Goal: Task Accomplishment & Management: Complete application form

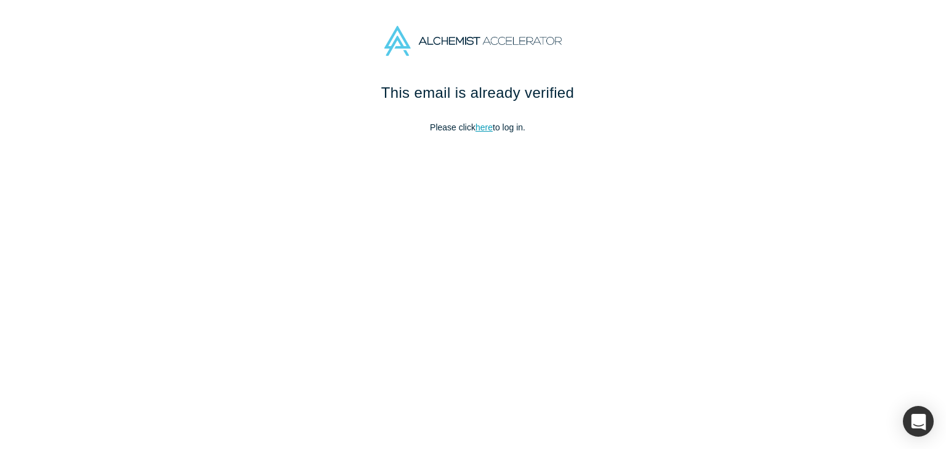
click at [478, 124] on link "here" at bounding box center [483, 127] width 17 height 10
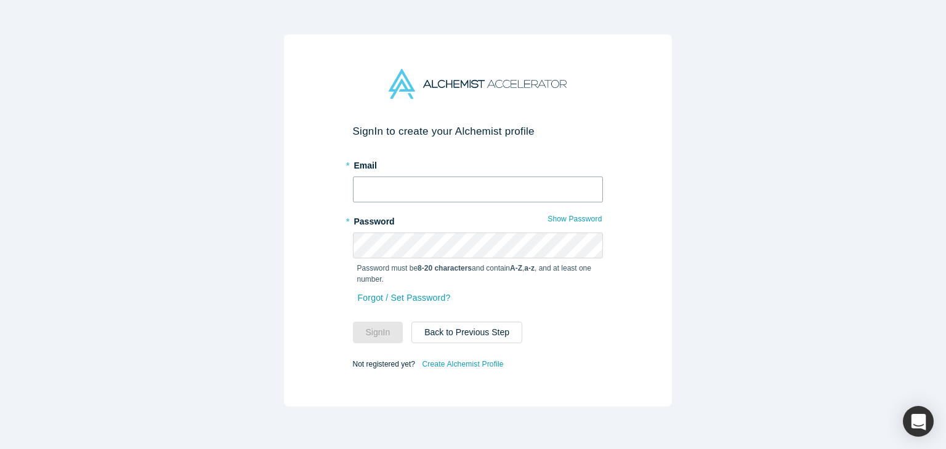
click at [433, 191] on input "text" at bounding box center [478, 190] width 250 height 26
type input "[EMAIL_ADDRESS][DOMAIN_NAME]"
click at [353, 322] on button "Sign In" at bounding box center [378, 333] width 50 height 22
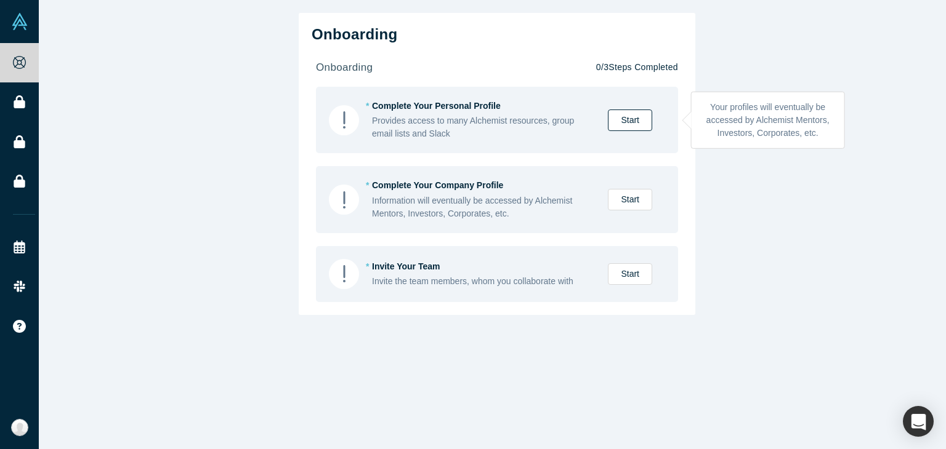
click at [622, 121] on link "Start" at bounding box center [630, 121] width 44 height 22
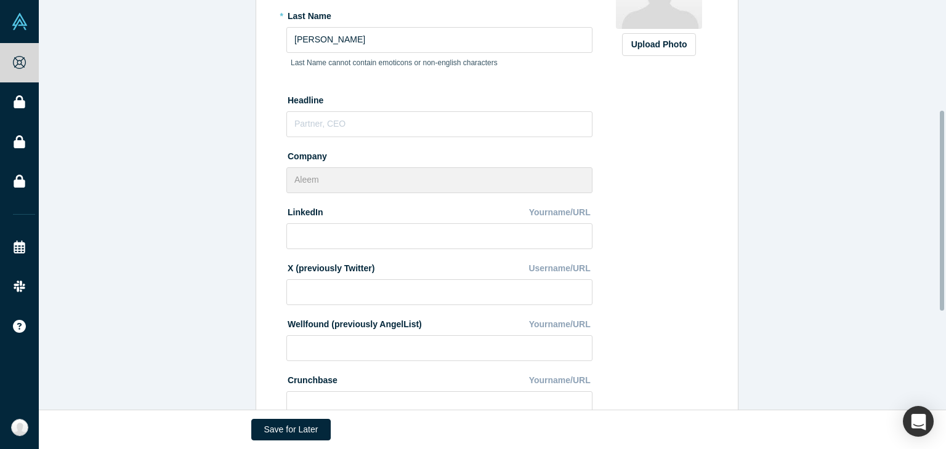
scroll to position [224, 0]
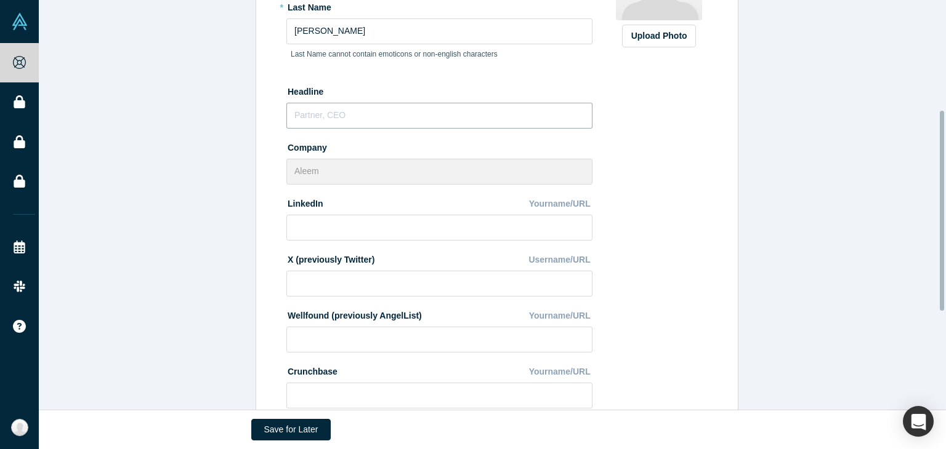
click at [496, 114] on input "text" at bounding box center [439, 116] width 306 height 26
type input "CEO"
click at [421, 235] on input at bounding box center [439, 228] width 306 height 26
paste input "[URL][DOMAIN_NAME]"
type input "[URL][DOMAIN_NAME]"
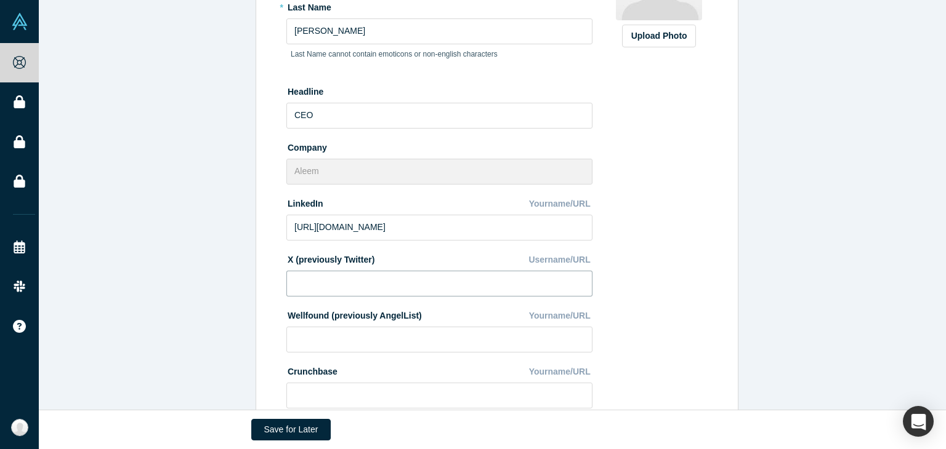
click at [433, 283] on input at bounding box center [439, 284] width 306 height 26
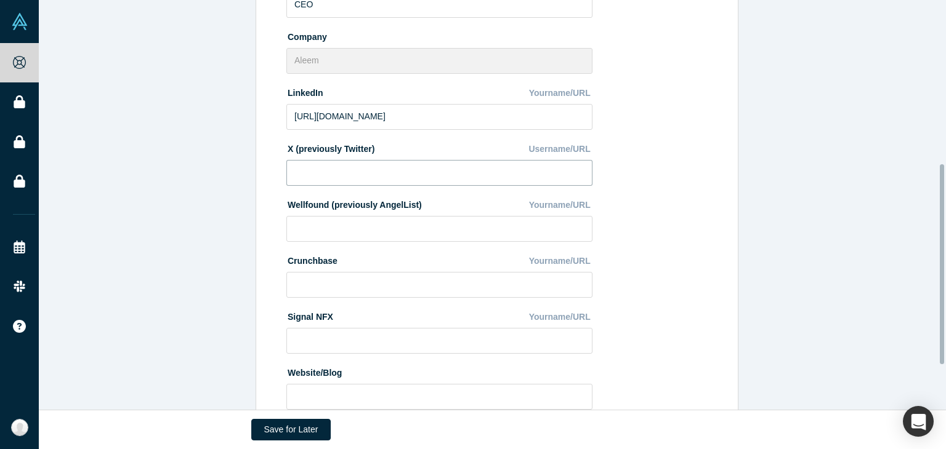
scroll to position [335, 0]
click at [392, 226] on input at bounding box center [439, 229] width 306 height 26
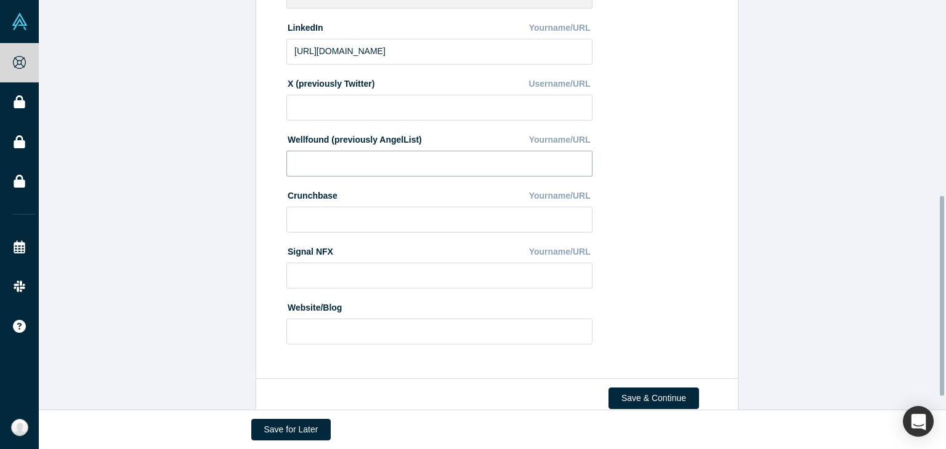
scroll to position [401, 0]
click at [387, 220] on input at bounding box center [439, 219] width 306 height 26
click at [377, 283] on input at bounding box center [439, 275] width 306 height 26
click at [374, 327] on input at bounding box center [439, 331] width 306 height 26
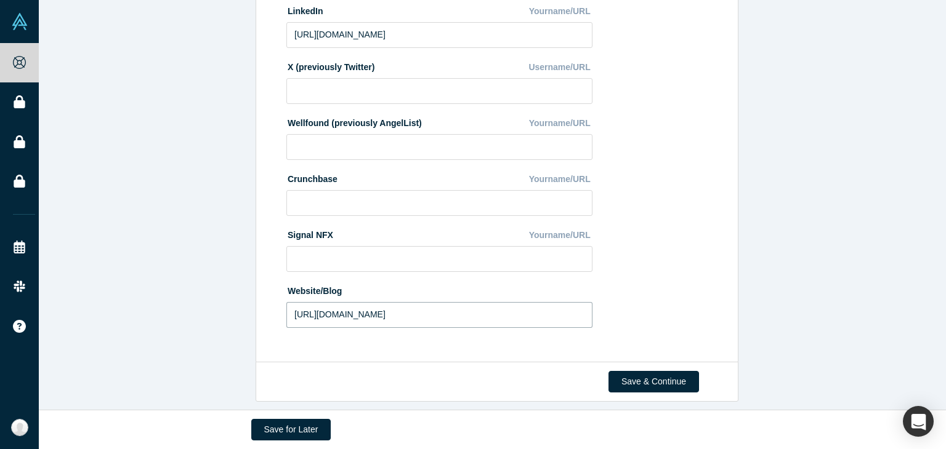
type input "[URL][DOMAIN_NAME]"
click at [669, 278] on div "Upload Photo Zoom Save Remove Upload New" at bounding box center [658, 28] width 106 height 617
click at [649, 379] on button "Save & Continue" at bounding box center [653, 382] width 90 height 22
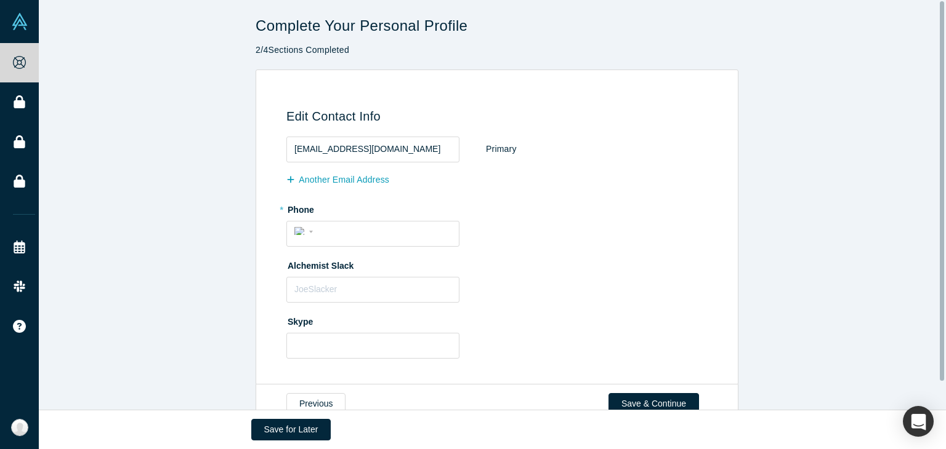
scroll to position [30, 0]
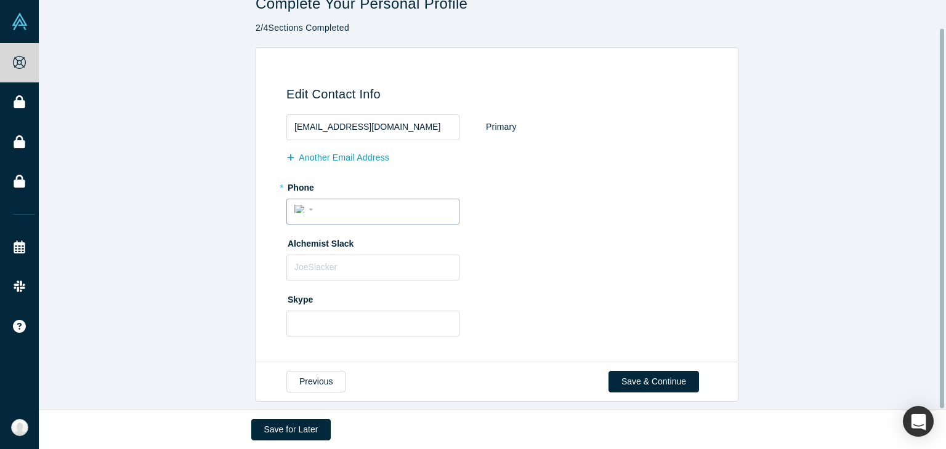
click at [361, 207] on input "tel" at bounding box center [383, 210] width 135 height 18
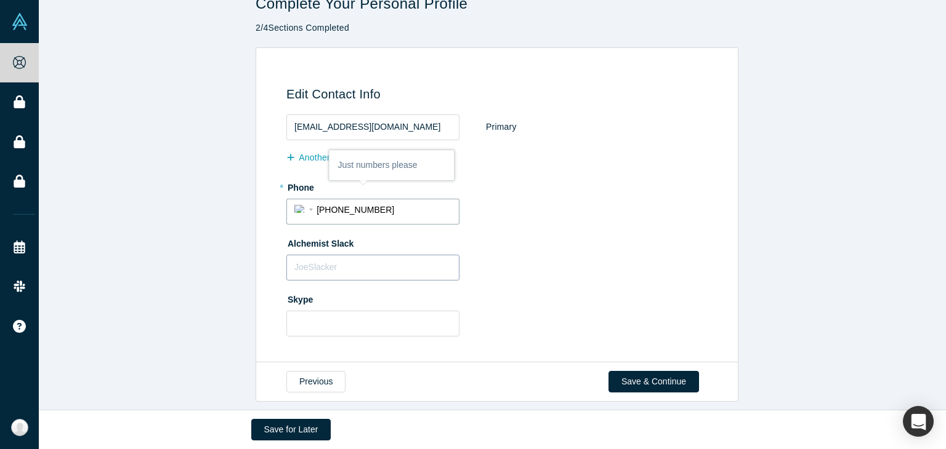
type input "[PHONE_NUMBER]"
click at [352, 258] on input "text" at bounding box center [372, 268] width 173 height 26
click at [361, 311] on input "text" at bounding box center [372, 324] width 173 height 26
click at [639, 380] on button "Save & Continue" at bounding box center [653, 382] width 90 height 22
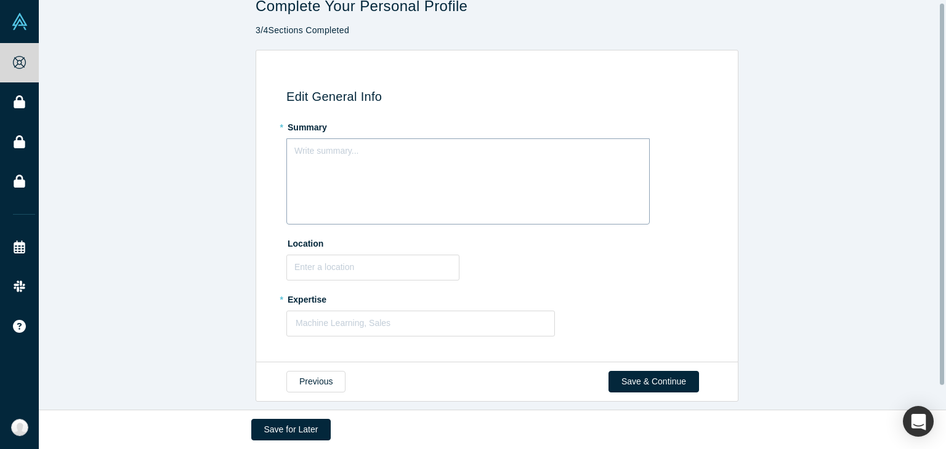
scroll to position [0, 0]
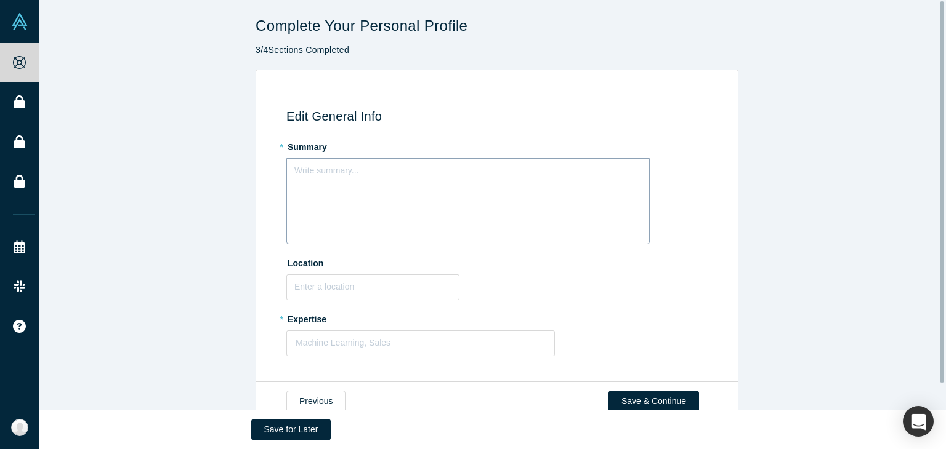
click at [431, 197] on div "Write summary..." at bounding box center [467, 201] width 363 height 86
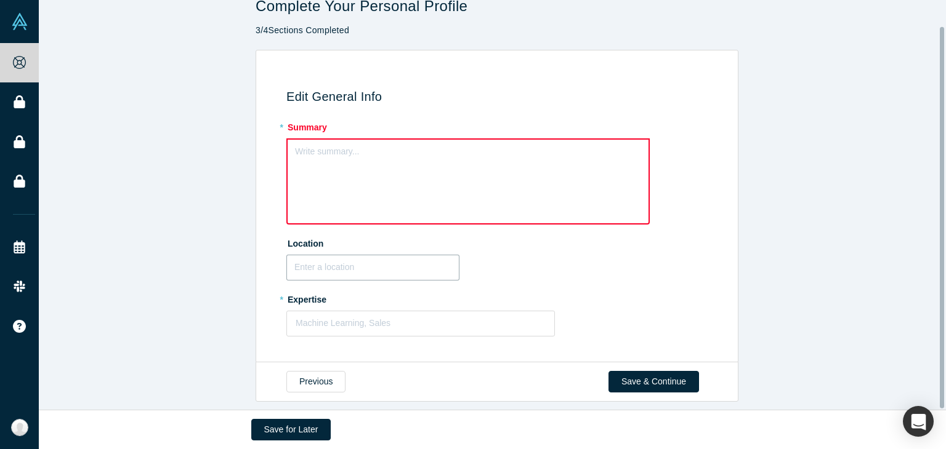
click at [384, 265] on input "text" at bounding box center [372, 268] width 173 height 26
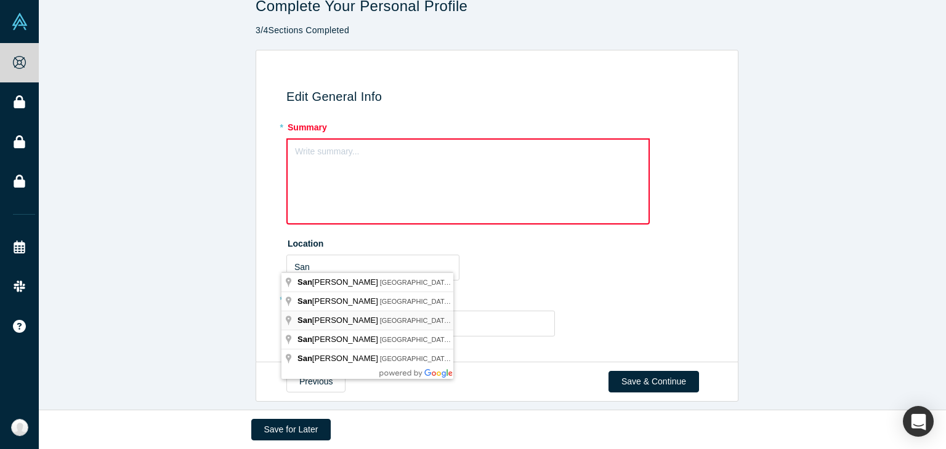
type input "[GEOGRAPHIC_DATA], [GEOGRAPHIC_DATA], [GEOGRAPHIC_DATA]"
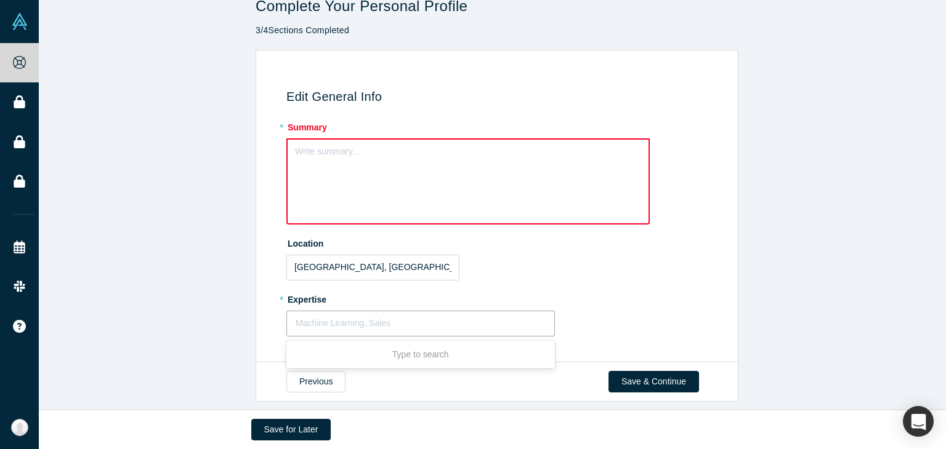
click at [367, 316] on div at bounding box center [420, 323] width 250 height 15
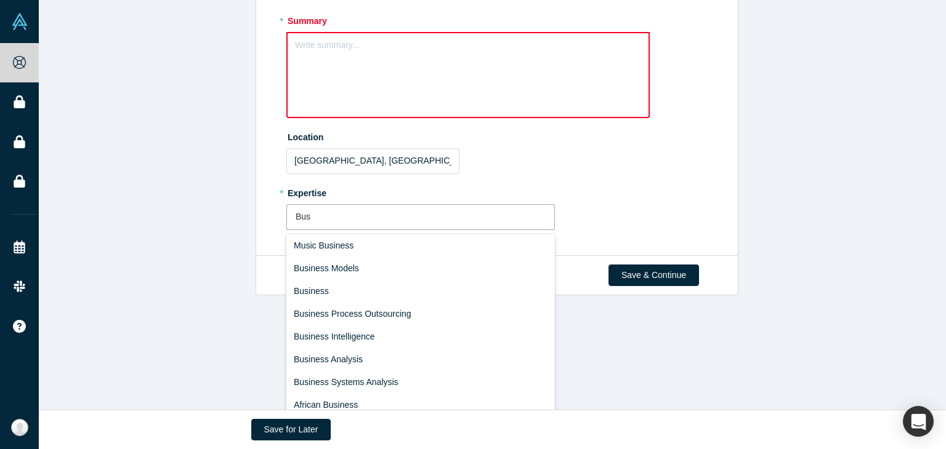
scroll to position [71, 0]
type input "B"
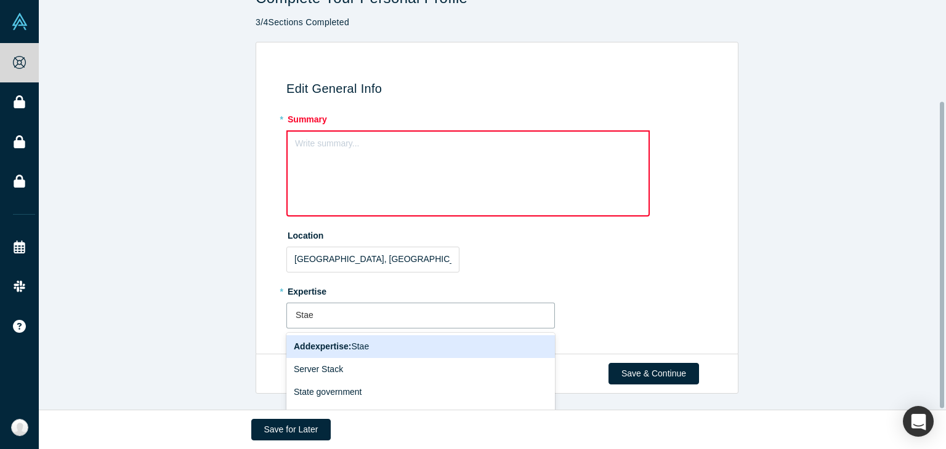
scroll to position [135, 0]
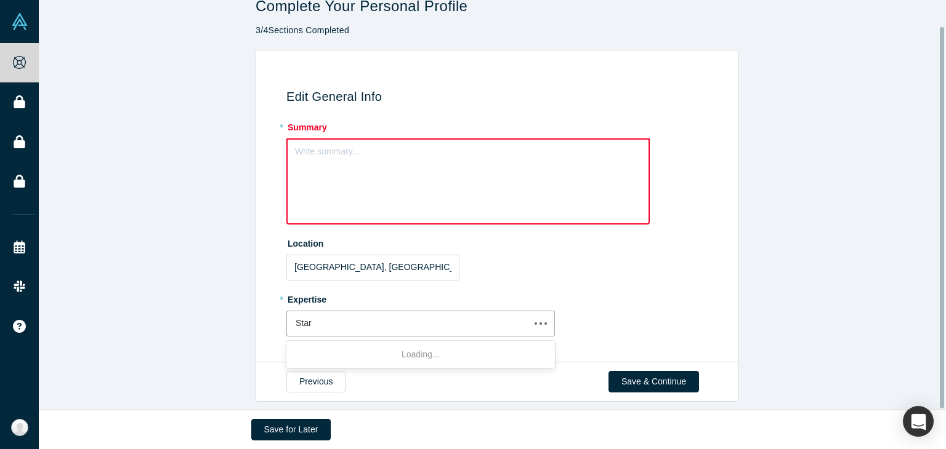
type input "Start"
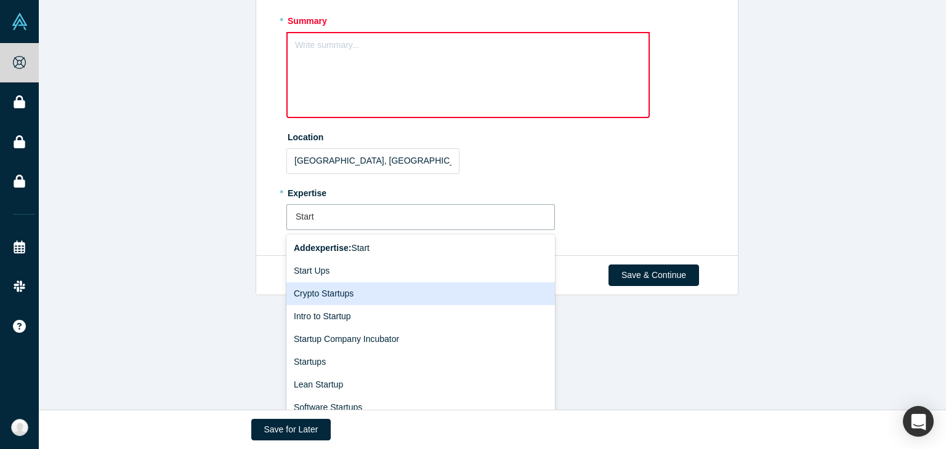
click at [409, 283] on div "Crypto Startups" at bounding box center [420, 294] width 268 height 23
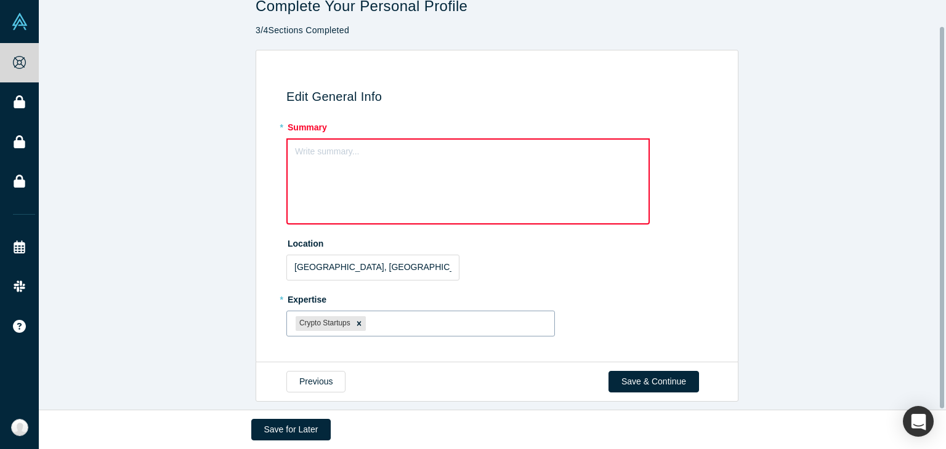
click at [400, 319] on div at bounding box center [456, 323] width 177 height 15
type input "web3"
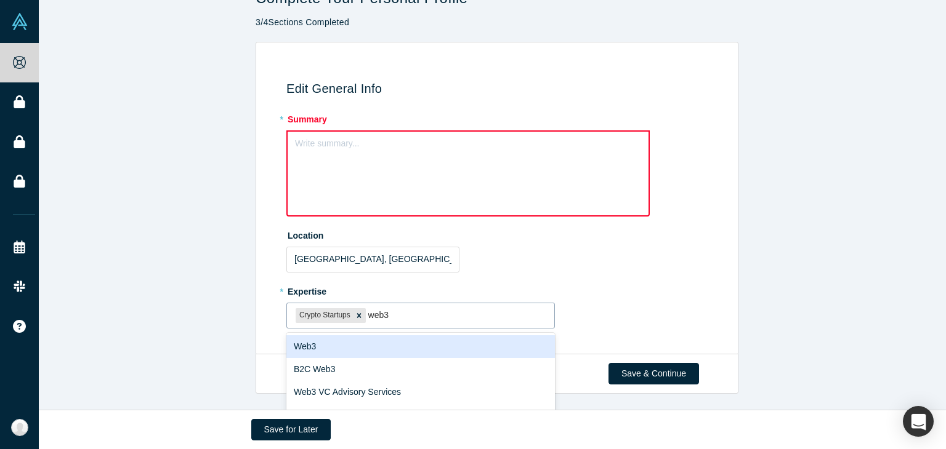
scroll to position [135, 0]
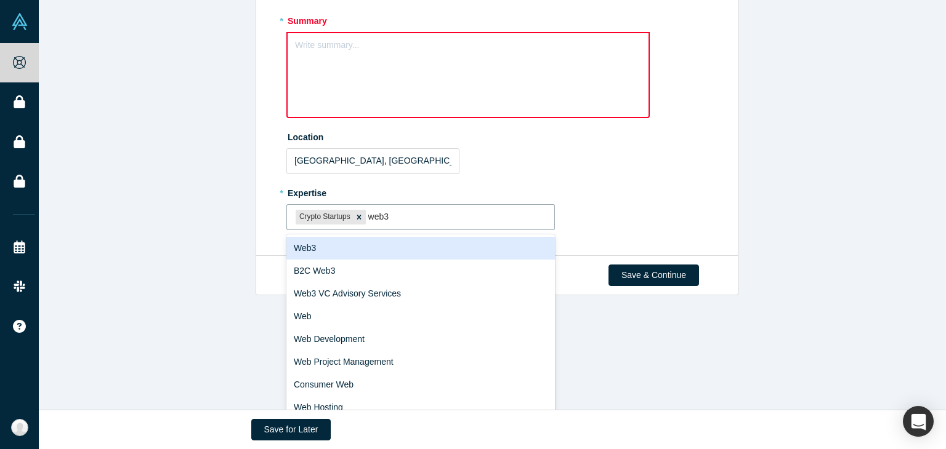
click at [379, 237] on div "Web3" at bounding box center [420, 248] width 268 height 23
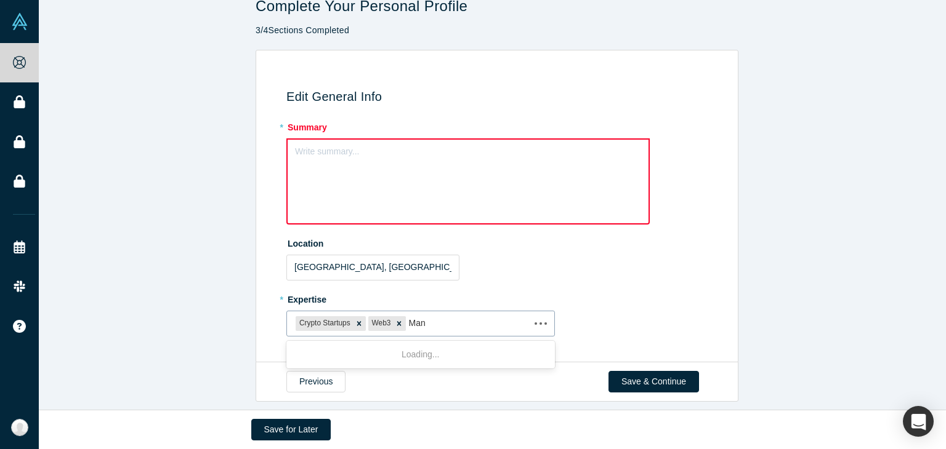
type input "Mana"
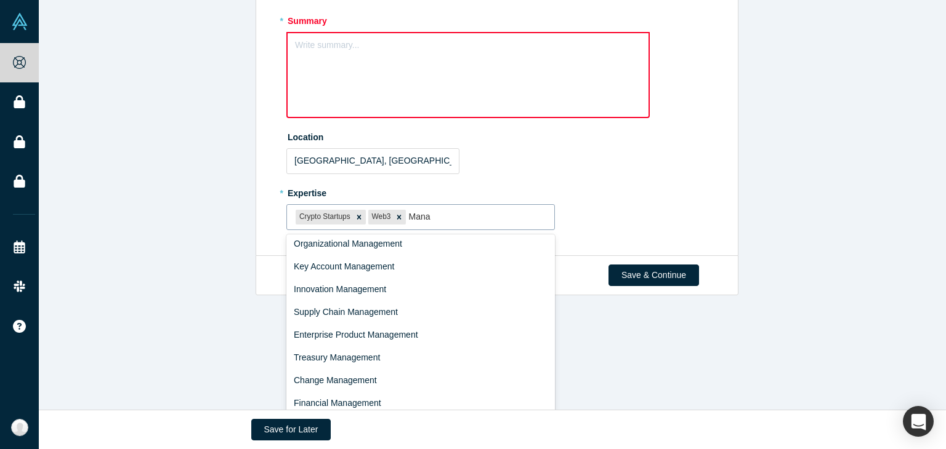
scroll to position [0, 0]
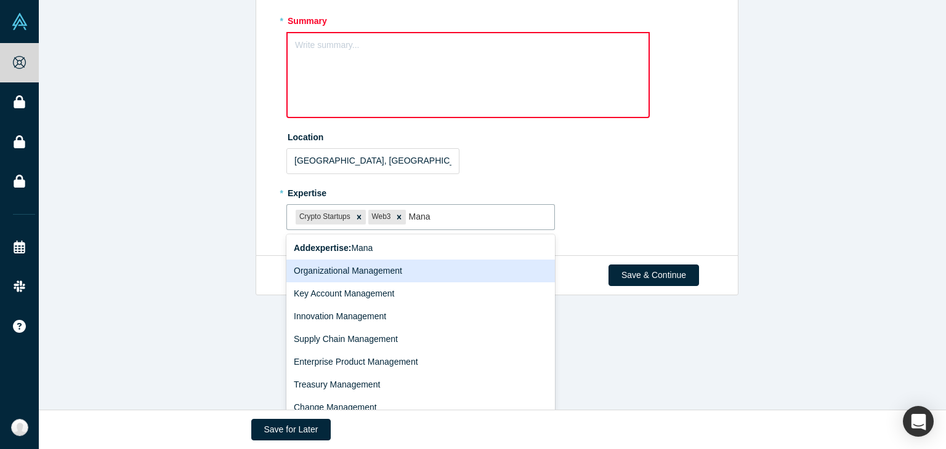
click at [375, 260] on div "Organizational Management" at bounding box center [420, 271] width 268 height 23
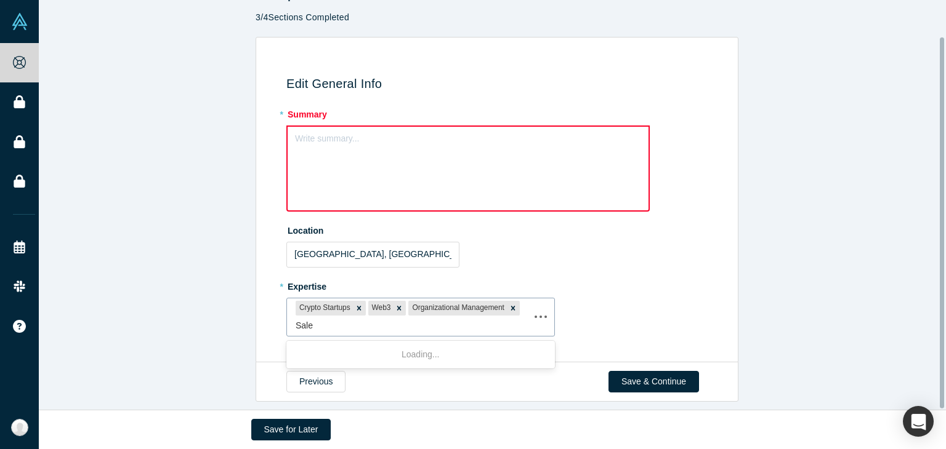
type input "Sales"
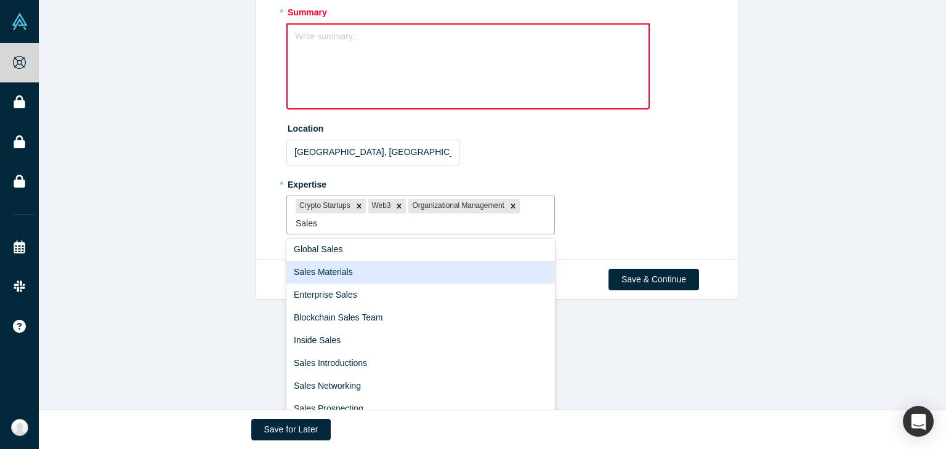
scroll to position [0, 0]
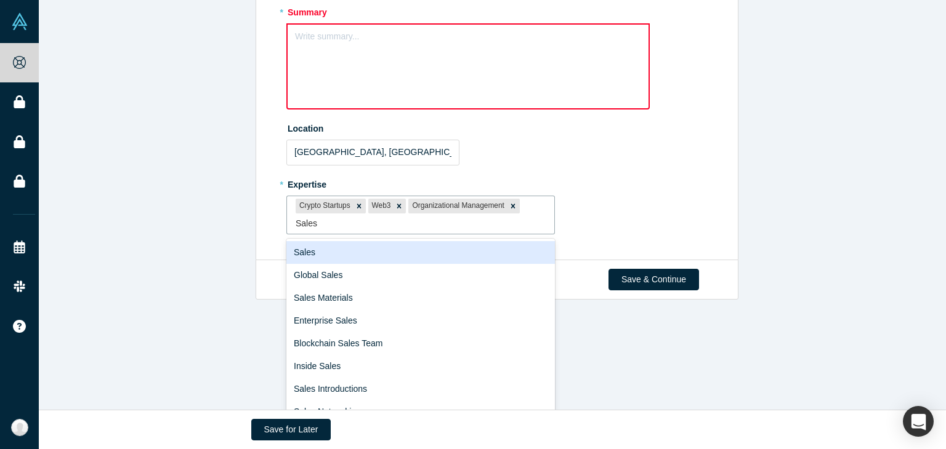
click at [405, 241] on div "Sales" at bounding box center [420, 252] width 268 height 23
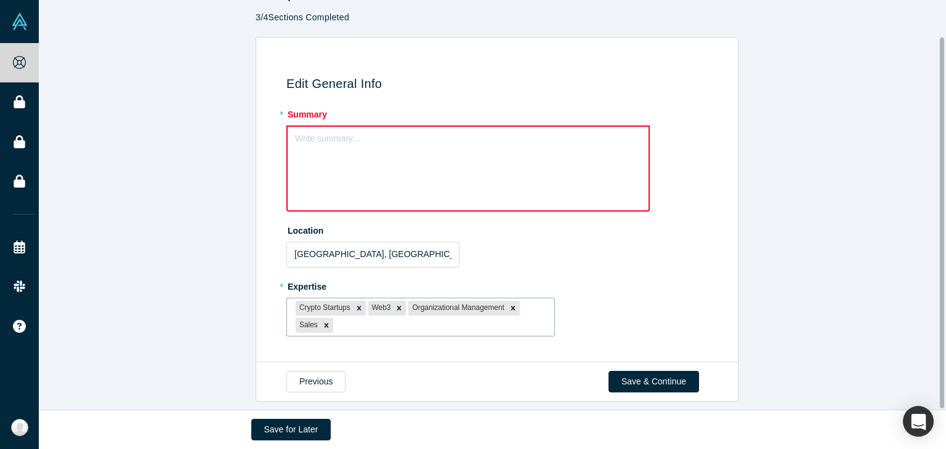
scroll to position [40, 0]
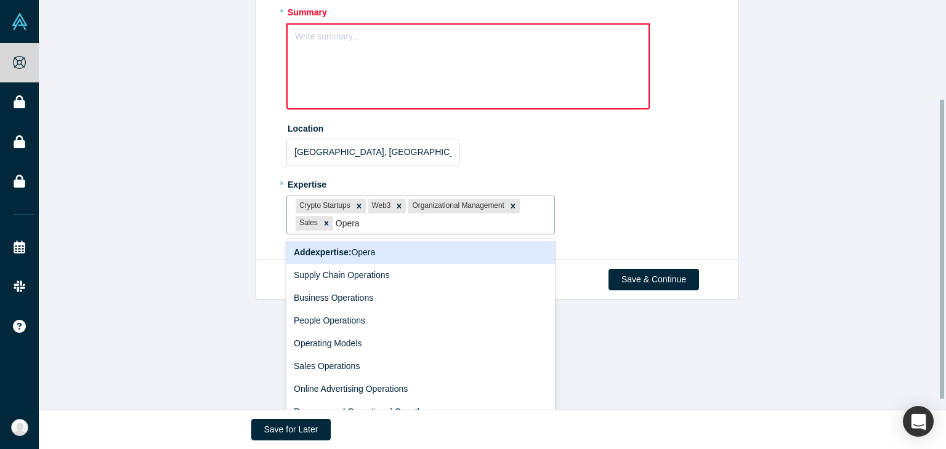
type input "Operat"
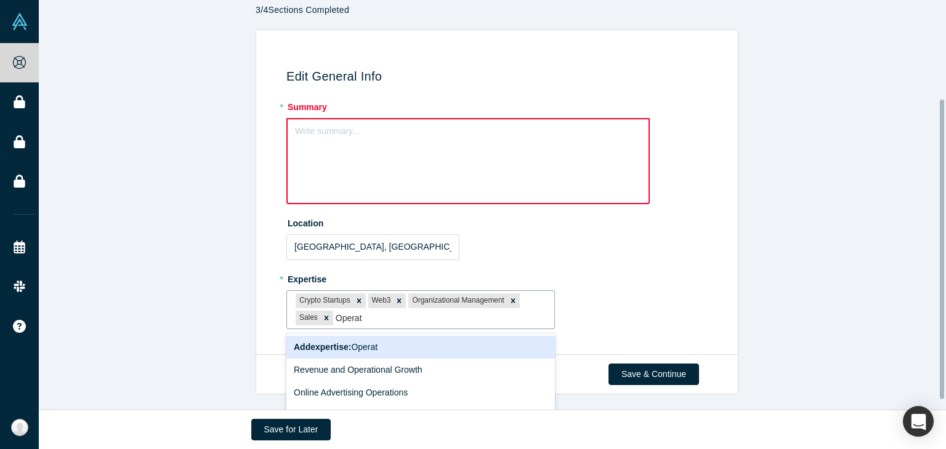
scroll to position [135, 0]
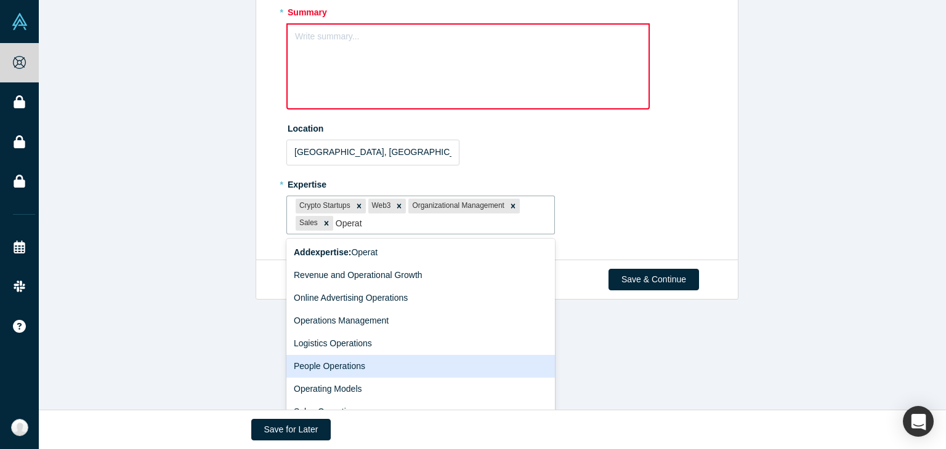
click at [348, 372] on div "People Operations" at bounding box center [420, 366] width 268 height 23
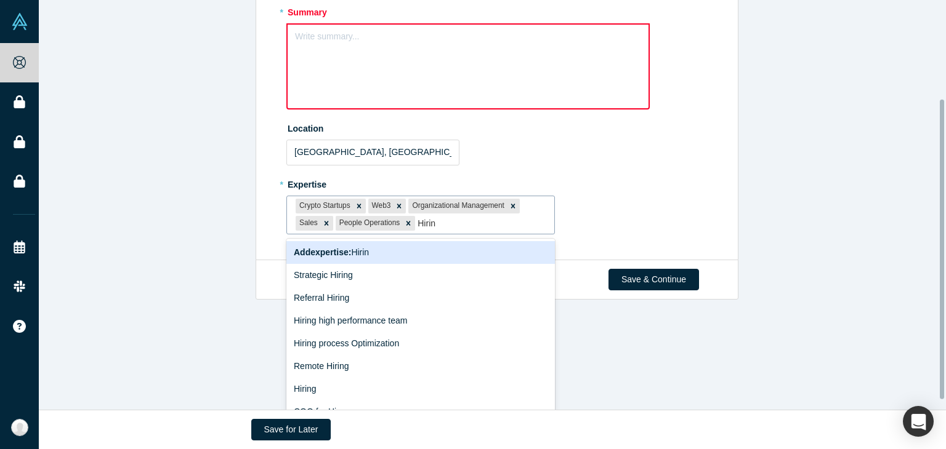
type input "Hiring"
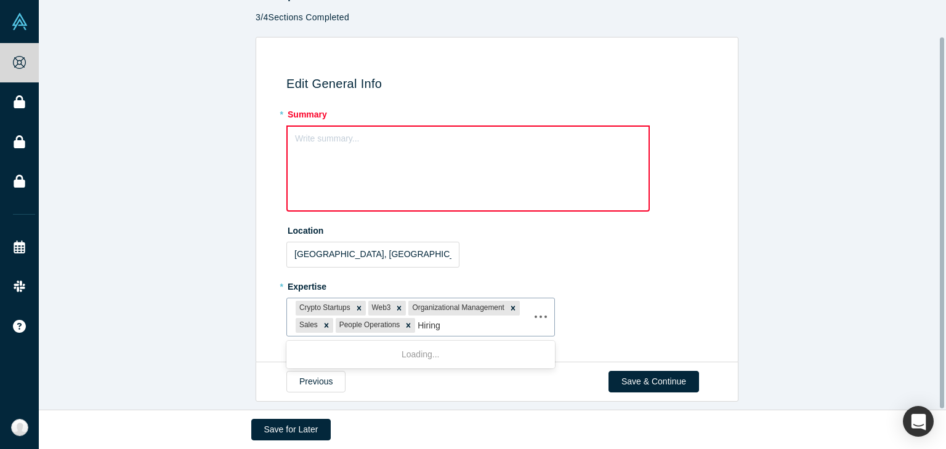
scroll to position [135, 0]
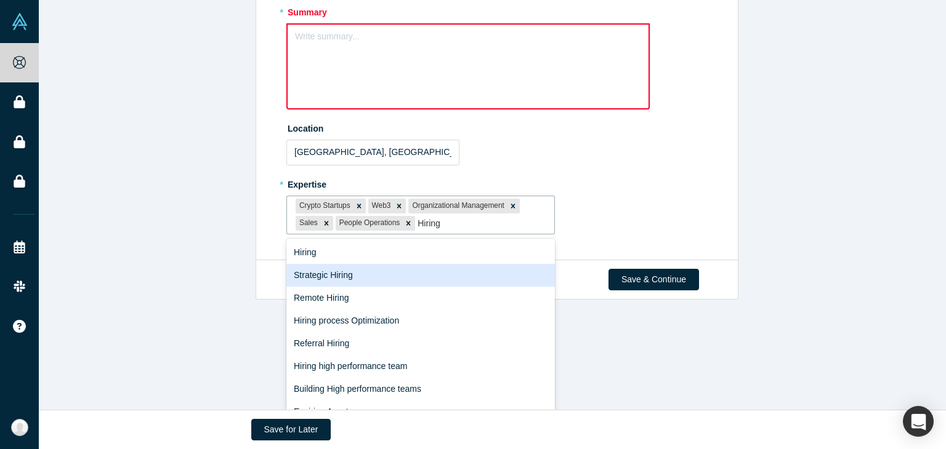
click at [405, 269] on div "Strategic Hiring" at bounding box center [420, 275] width 268 height 23
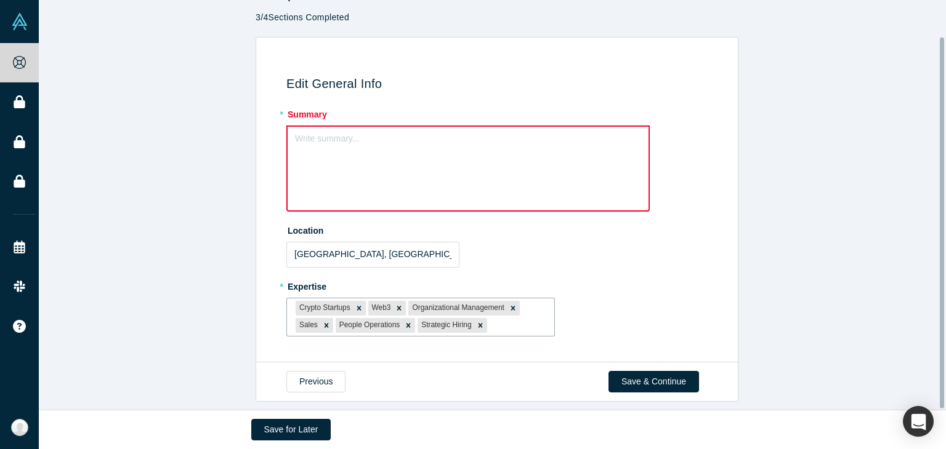
scroll to position [40, 0]
click at [496, 320] on div at bounding box center [517, 325] width 56 height 15
click at [484, 148] on div "Write summary..." at bounding box center [467, 169] width 363 height 86
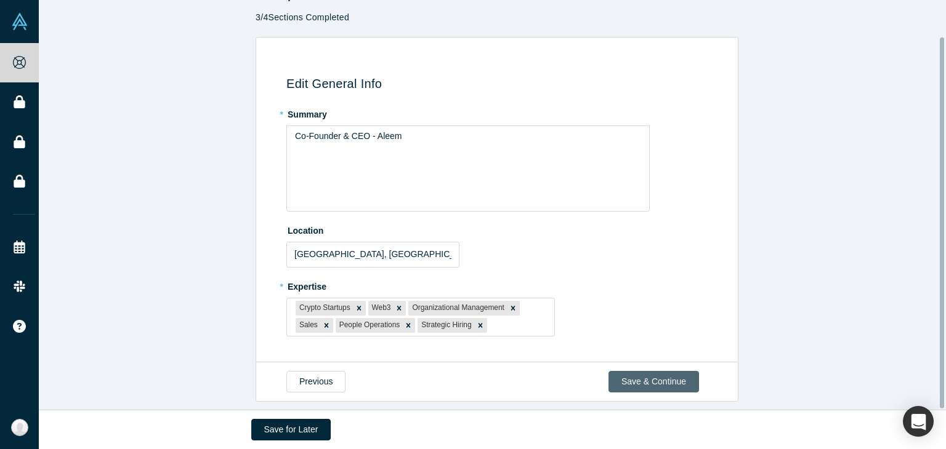
click at [632, 371] on button "Save & Continue" at bounding box center [653, 382] width 90 height 22
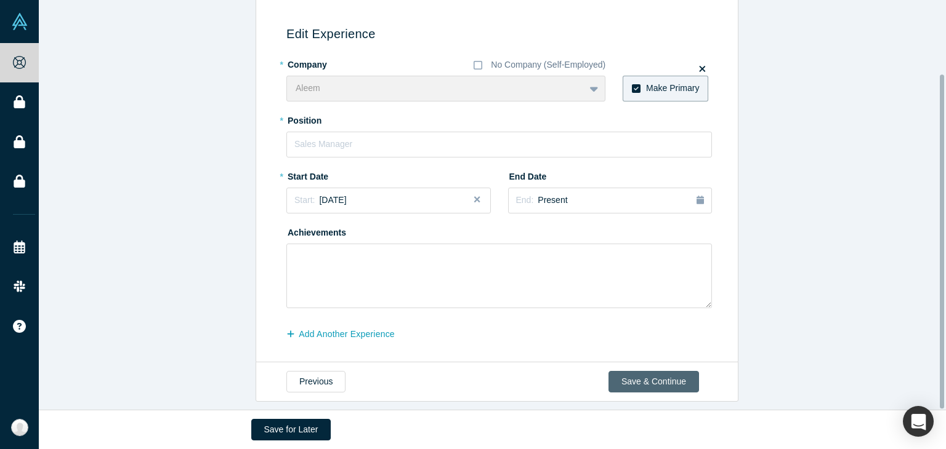
scroll to position [90, 0]
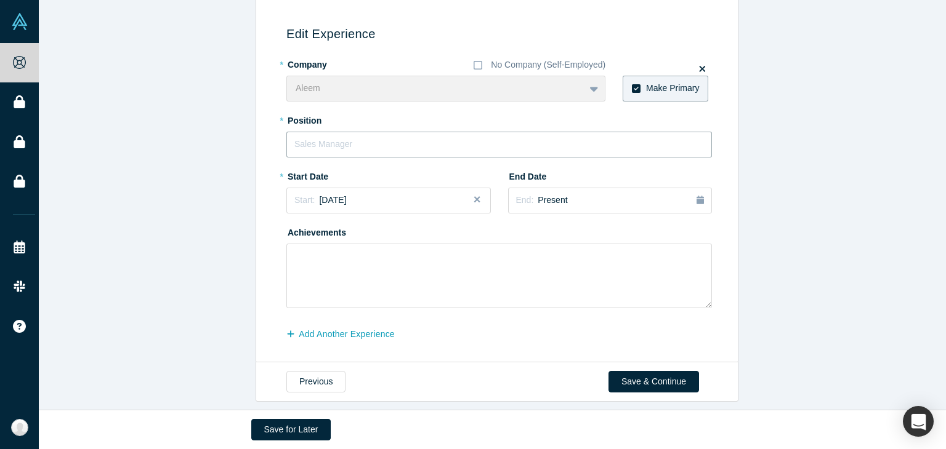
click at [506, 136] on input "text" at bounding box center [498, 145] width 425 height 26
type input "CEO"
click at [472, 195] on button "Close" at bounding box center [481, 201] width 18 height 26
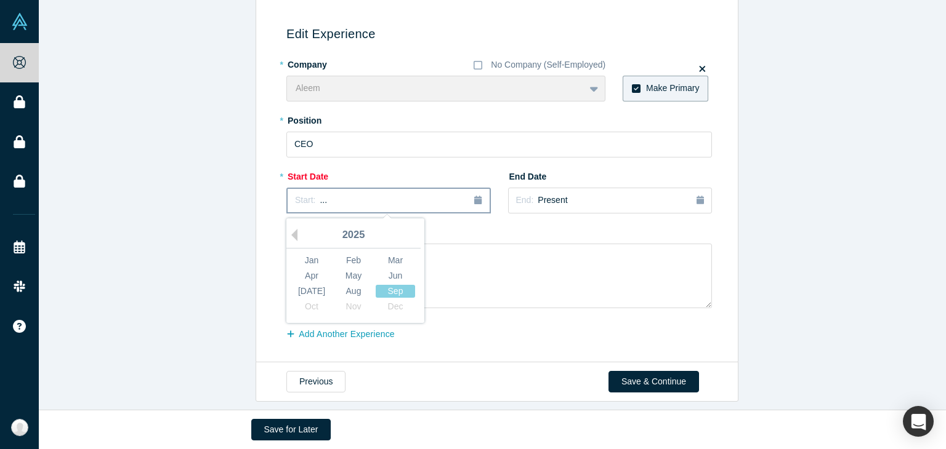
click at [391, 203] on button "Start: ..." at bounding box center [388, 201] width 204 height 26
click at [396, 254] on div "Mar" at bounding box center [394, 260] width 39 height 13
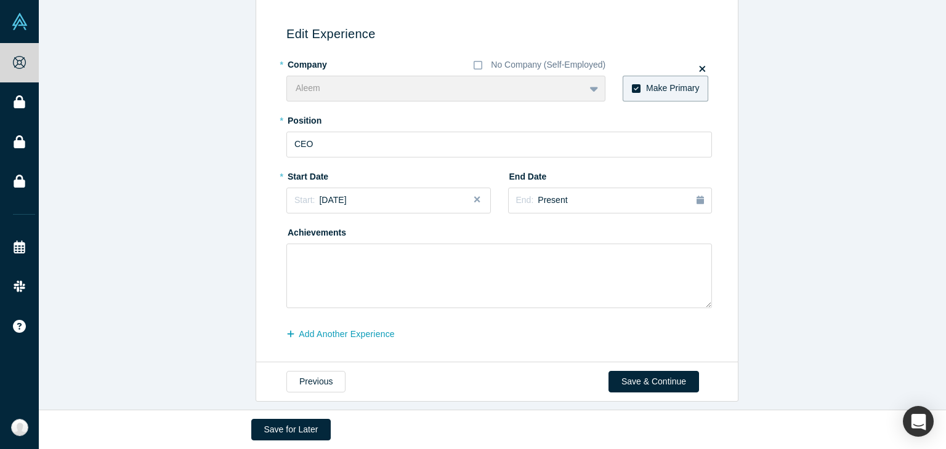
click at [475, 190] on button "Close" at bounding box center [481, 201] width 18 height 26
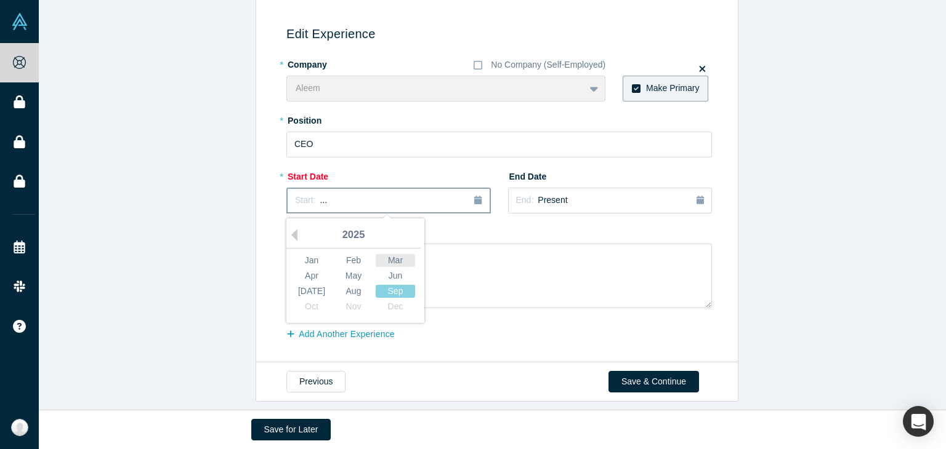
drag, startPoint x: 475, startPoint y: 190, endPoint x: 384, endPoint y: 257, distance: 112.3
click at [384, 214] on div "Start: ... Previous Year [DATE] Feb Mar Apr May Jun [DATE] Aug Sep Oct Nov Dec" at bounding box center [388, 201] width 204 height 26
click at [384, 257] on div "Mar" at bounding box center [394, 260] width 39 height 13
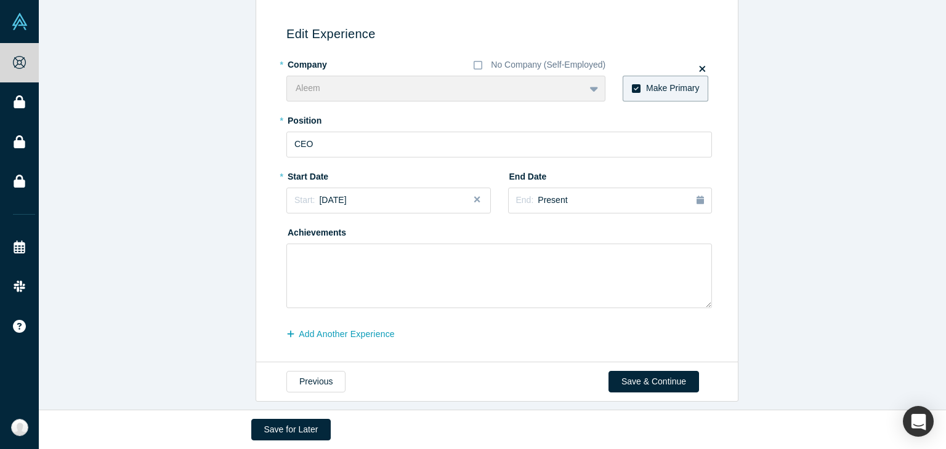
click at [472, 195] on button "Close" at bounding box center [481, 201] width 18 height 26
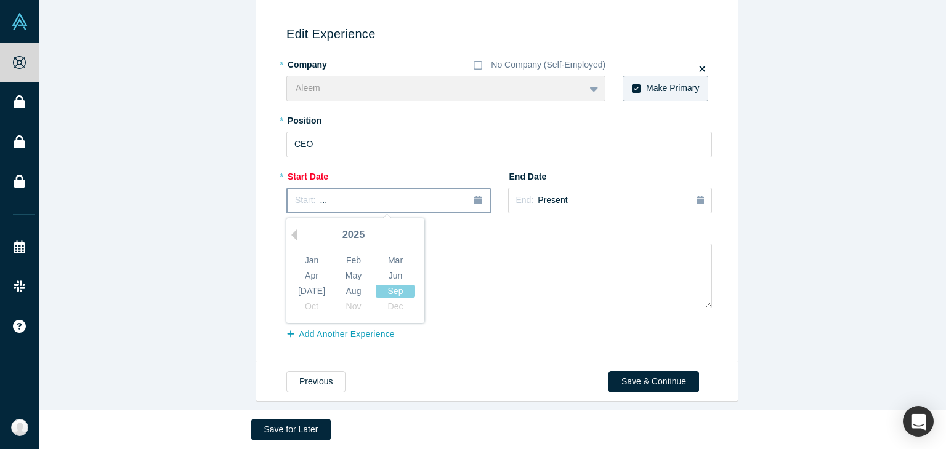
click at [474, 196] on icon "button" at bounding box center [477, 200] width 7 height 9
click at [310, 270] on div "Apr" at bounding box center [311, 276] width 39 height 13
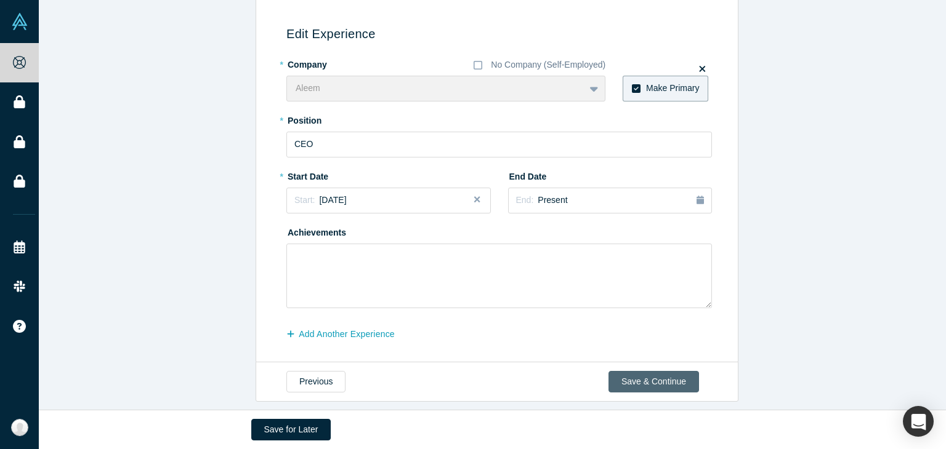
click at [643, 372] on button "Save & Continue" at bounding box center [653, 382] width 90 height 22
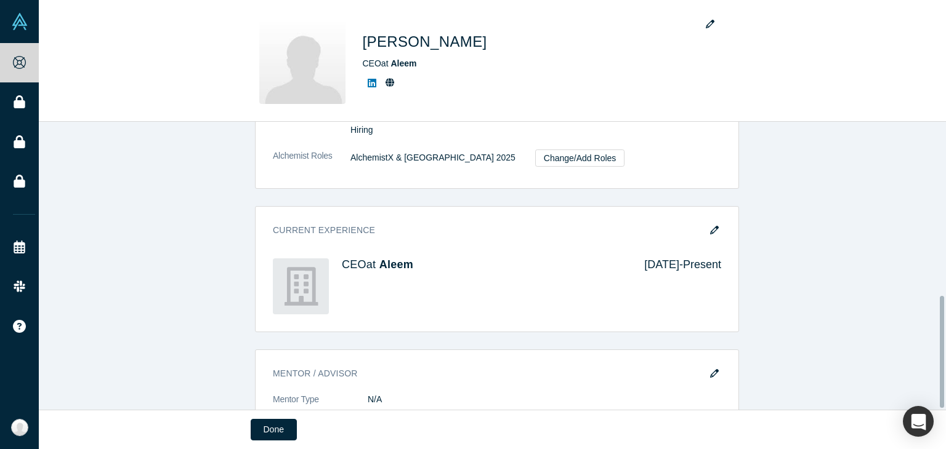
scroll to position [448, 0]
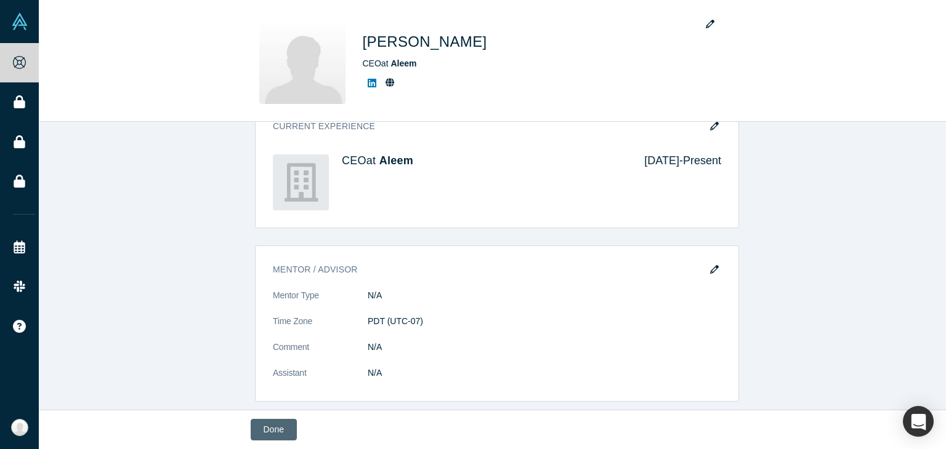
click at [271, 425] on button "Done" at bounding box center [274, 430] width 46 height 22
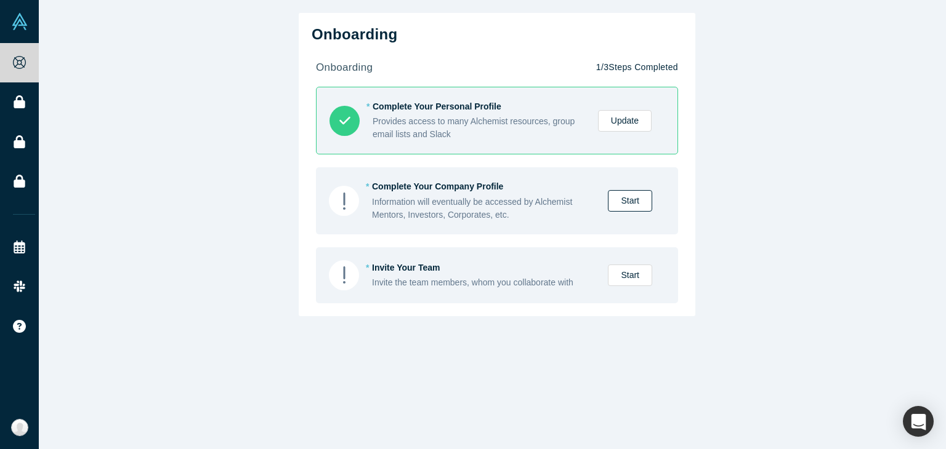
click at [635, 199] on link "Start" at bounding box center [630, 201] width 44 height 22
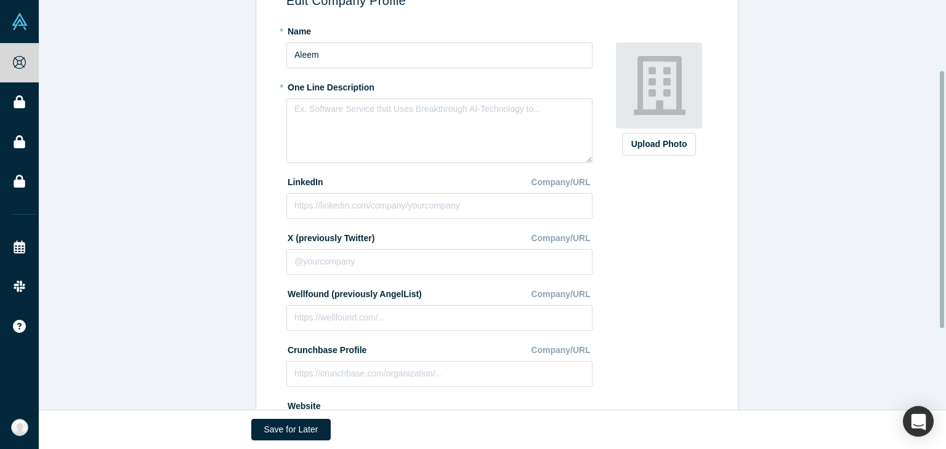
scroll to position [122, 0]
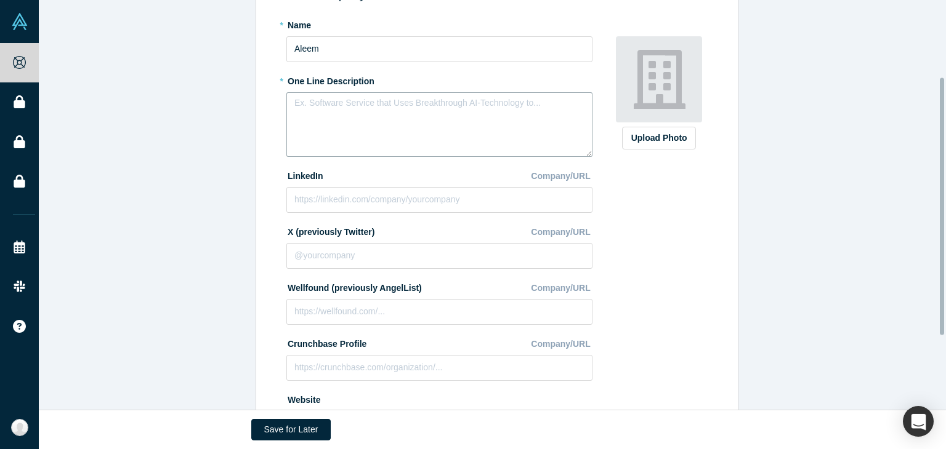
click at [435, 127] on textarea at bounding box center [439, 124] width 306 height 65
drag, startPoint x: 289, startPoint y: 102, endPoint x: 268, endPoint y: 92, distance: 22.9
click at [268, 92] on div "Edit Company Profile * Name Aleem * One Line Description SuperApp for lang lear…" at bounding box center [494, 214] width 468 height 497
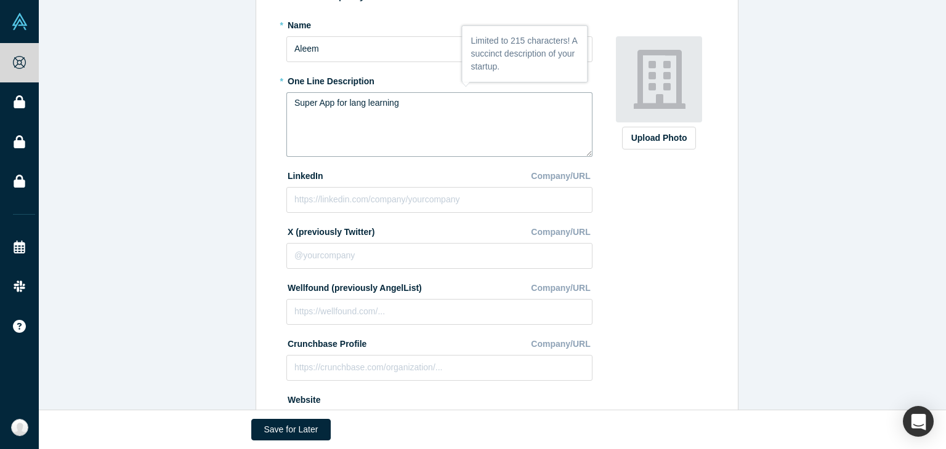
click at [358, 104] on textarea "Super App for lang learning" at bounding box center [439, 124] width 306 height 65
drag, startPoint x: 355, startPoint y: 104, endPoint x: 345, endPoint y: 103, distance: 9.9
click at [345, 103] on textarea "Super App for lang learning" at bounding box center [439, 124] width 306 height 65
click at [441, 109] on textarea "Super App for language learning" at bounding box center [439, 124] width 306 height 65
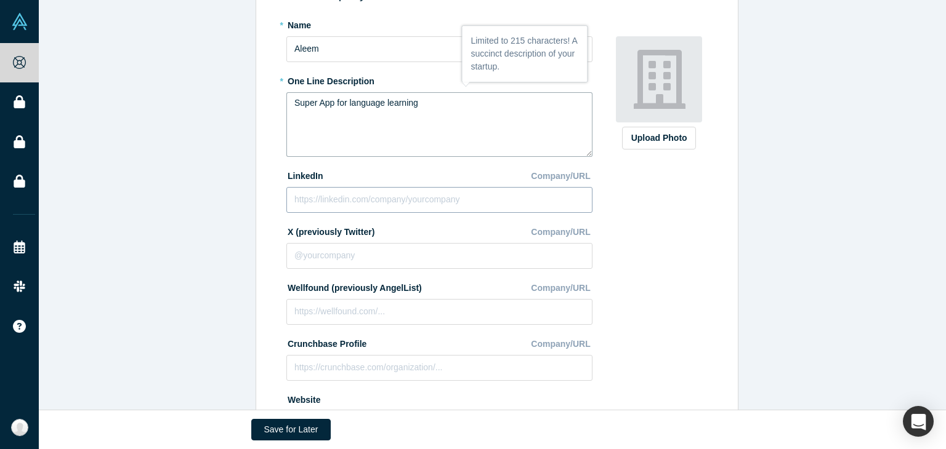
type textarea "Super App for language learning"
click at [418, 205] on input at bounding box center [439, 200] width 306 height 26
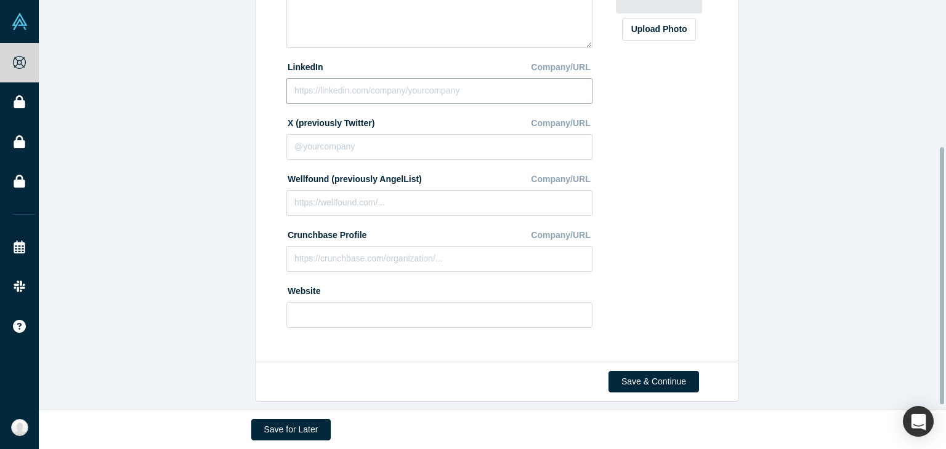
scroll to position [239, 0]
click at [427, 306] on input at bounding box center [439, 315] width 306 height 26
click at [549, 307] on input "[URL][DOMAIN_NAME]" at bounding box center [439, 315] width 306 height 26
type input "[URL][DOMAIN_NAME]"
click at [643, 371] on button "Save & Continue" at bounding box center [653, 382] width 90 height 22
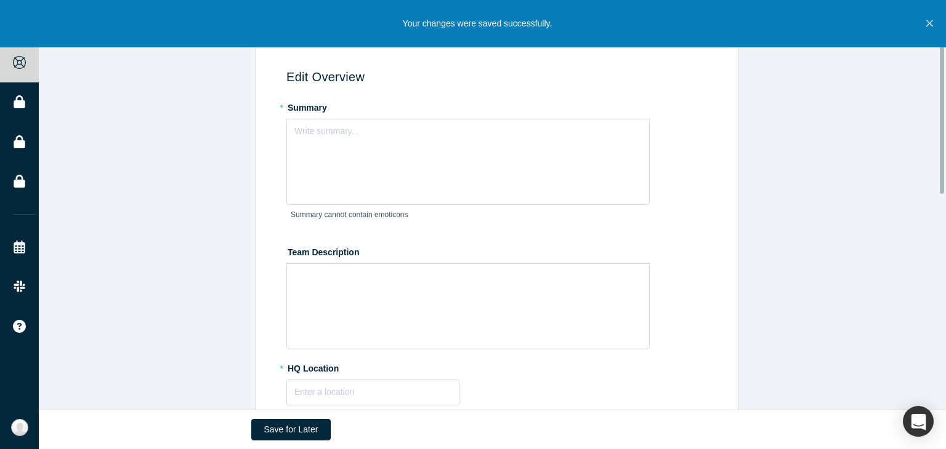
scroll to position [0, 0]
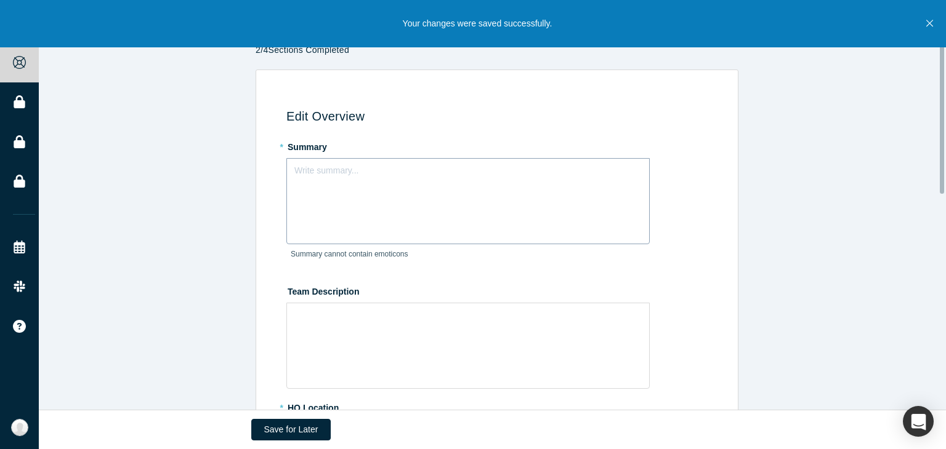
click at [496, 201] on div "Write summary..." at bounding box center [467, 201] width 363 height 86
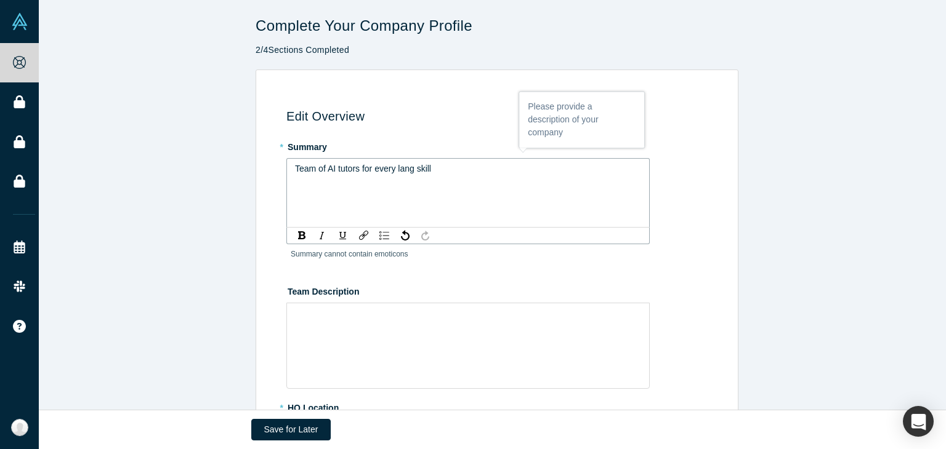
click at [406, 169] on span "Team of AI tutors for every lang skill" at bounding box center [363, 169] width 136 height 10
click at [415, 195] on div "Team of AI tutors for every lang skill" at bounding box center [467, 201] width 363 height 86
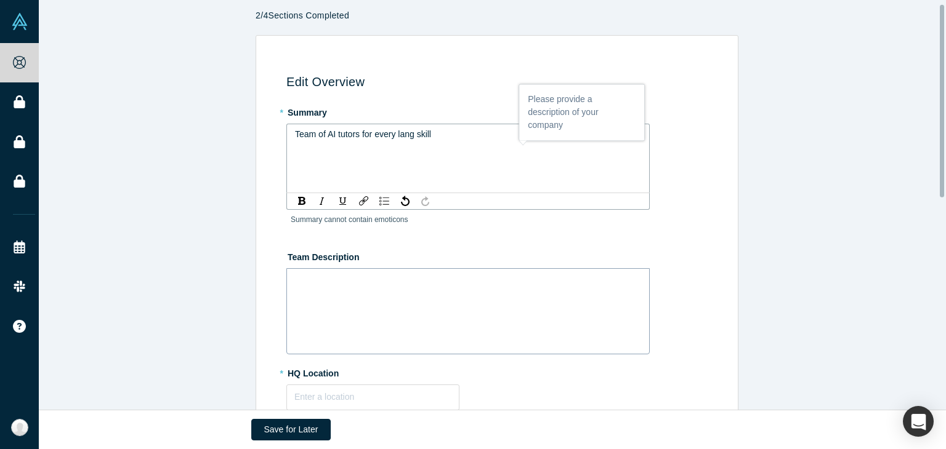
scroll to position [39, 0]
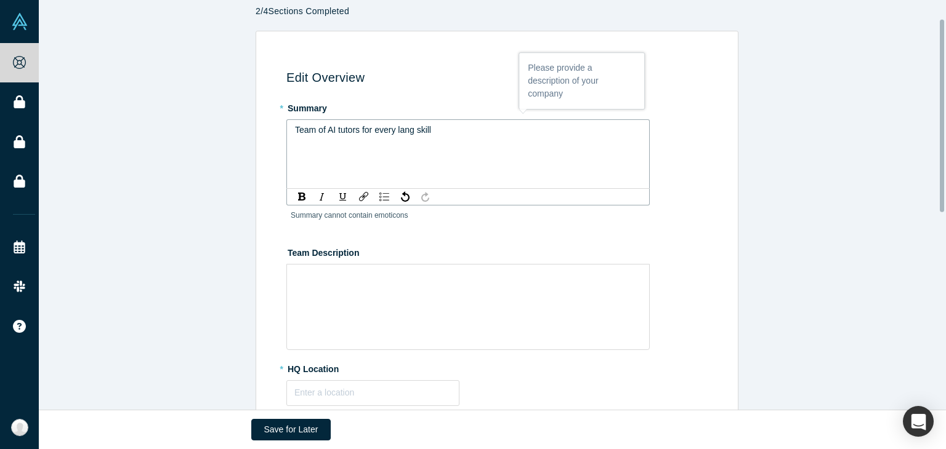
click at [400, 132] on span "Team of AI tutors for every lang skill" at bounding box center [363, 130] width 136 height 10
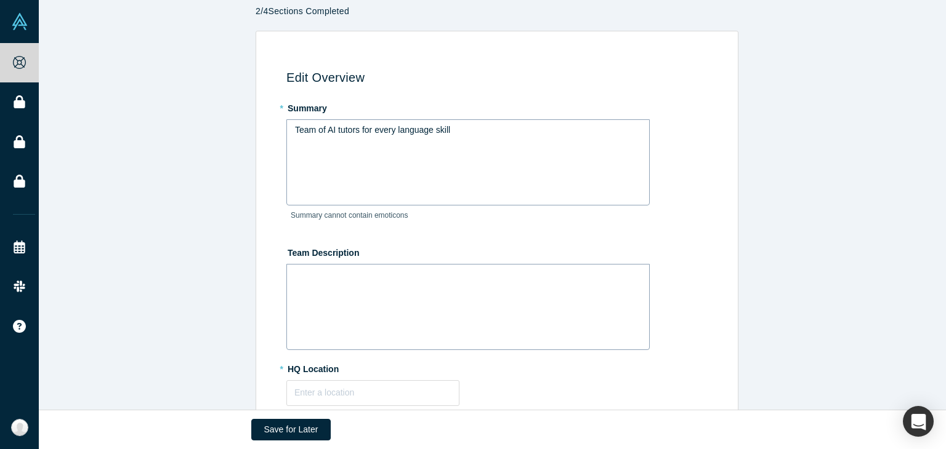
click at [408, 265] on div "rdw-wrapper" at bounding box center [467, 307] width 363 height 86
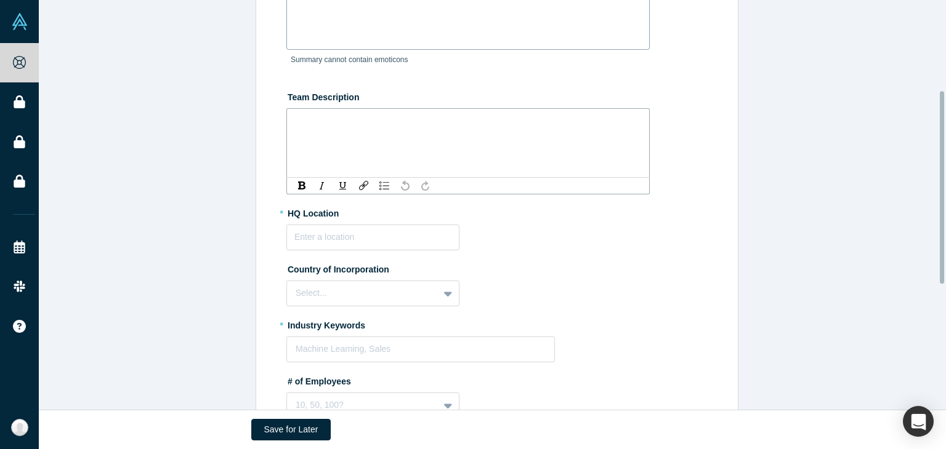
scroll to position [196, 0]
click at [404, 225] on input "text" at bounding box center [372, 236] width 173 height 26
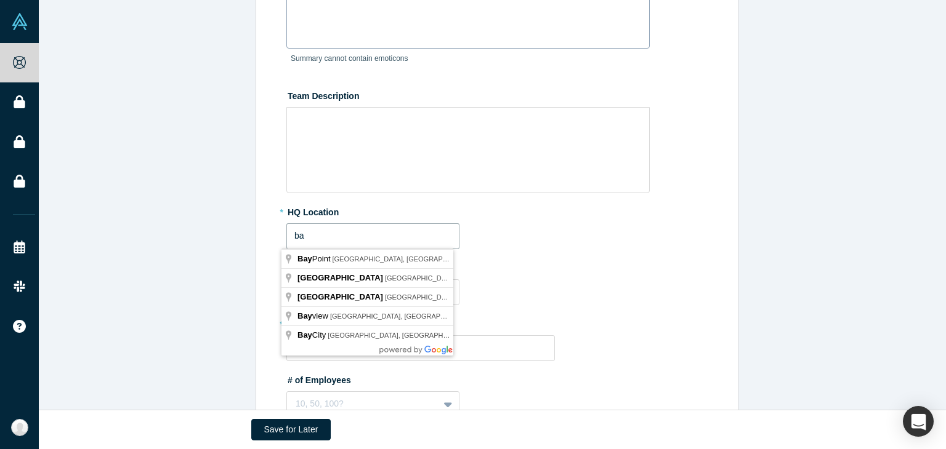
type input "b"
type input "[GEOGRAPHIC_DATA], [GEOGRAPHIC_DATA], [GEOGRAPHIC_DATA]"
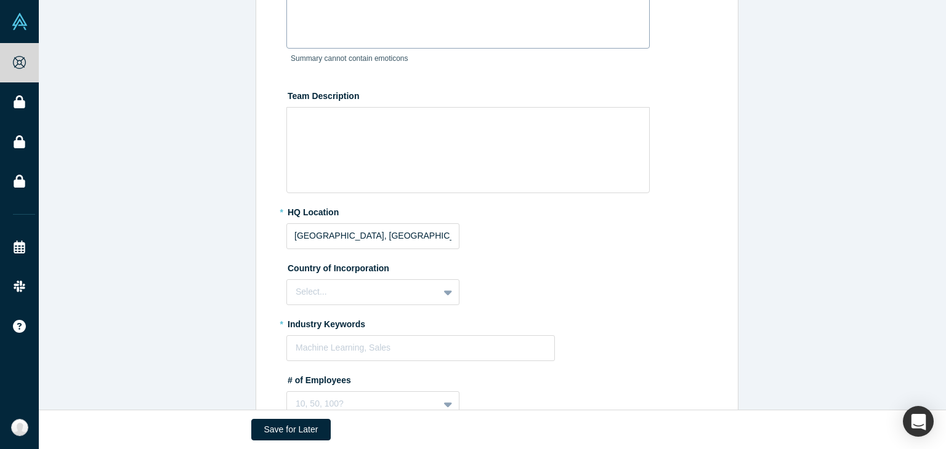
drag, startPoint x: 400, startPoint y: 262, endPoint x: 494, endPoint y: 315, distance: 108.9
click at [494, 315] on label "* Industry Keywords" at bounding box center [498, 322] width 425 height 17
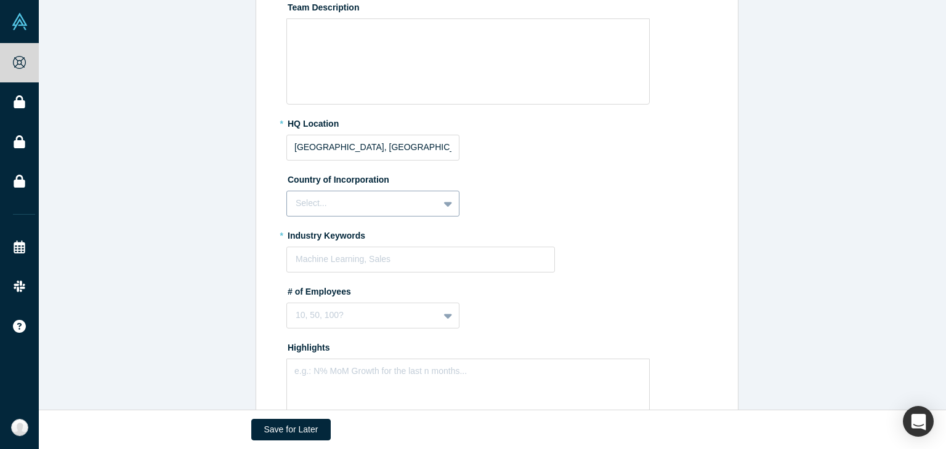
click at [404, 217] on div "Select..." at bounding box center [372, 204] width 173 height 26
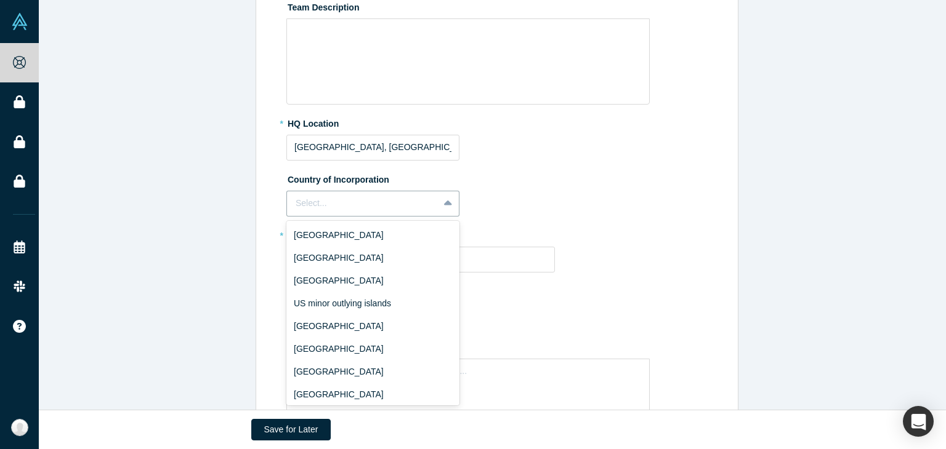
scroll to position [5240, 0]
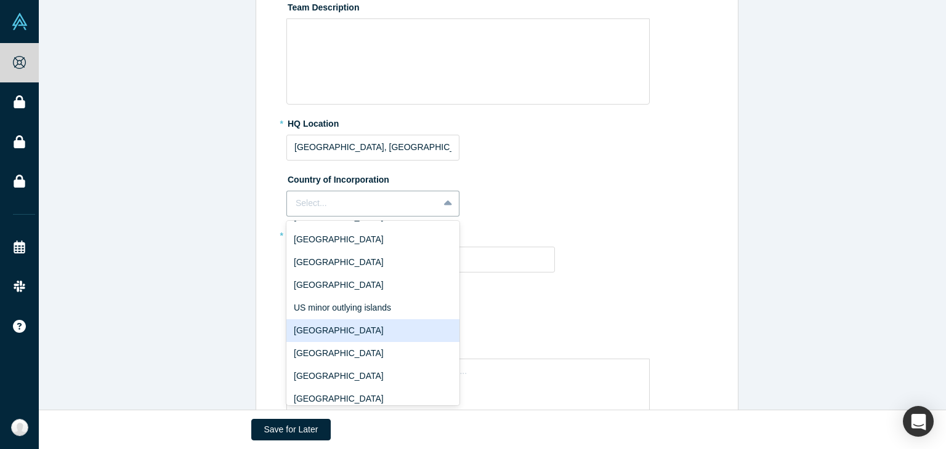
click at [371, 319] on div "[GEOGRAPHIC_DATA]" at bounding box center [372, 330] width 173 height 23
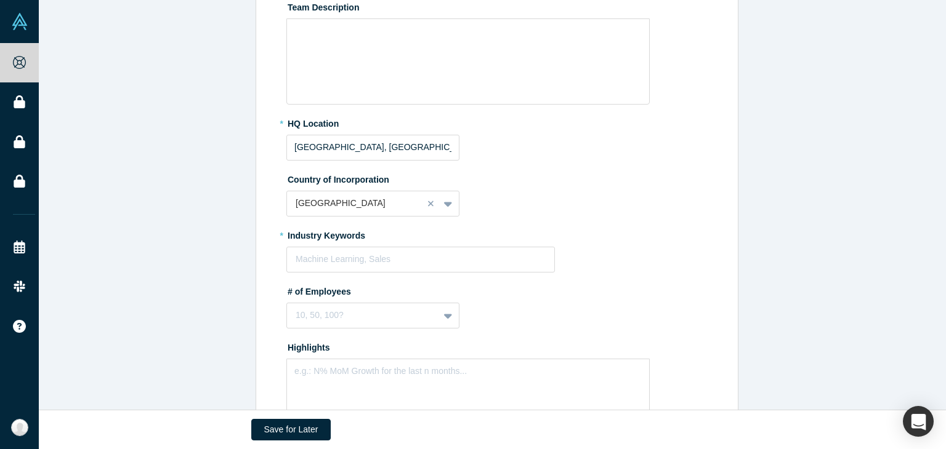
click at [659, 353] on label "Highlights" at bounding box center [498, 345] width 425 height 17
click at [452, 261] on div at bounding box center [420, 259] width 250 height 15
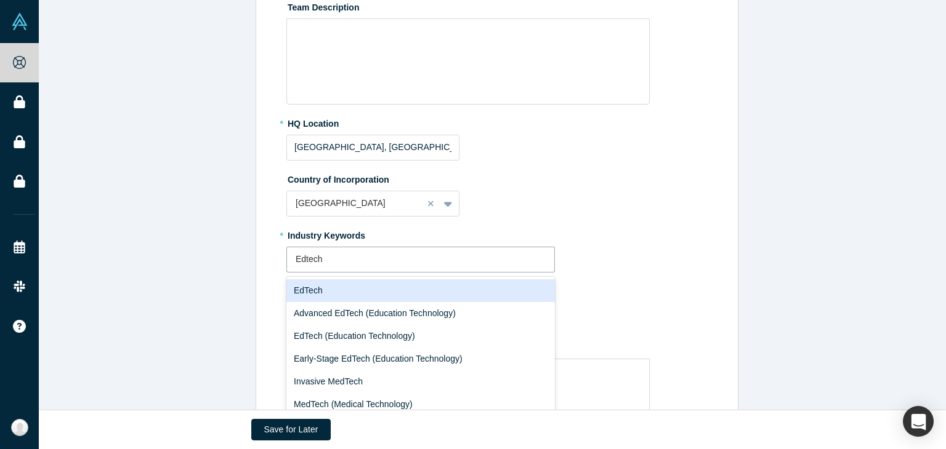
type input "Edtech"
